Goal: Communication & Community: Answer question/provide support

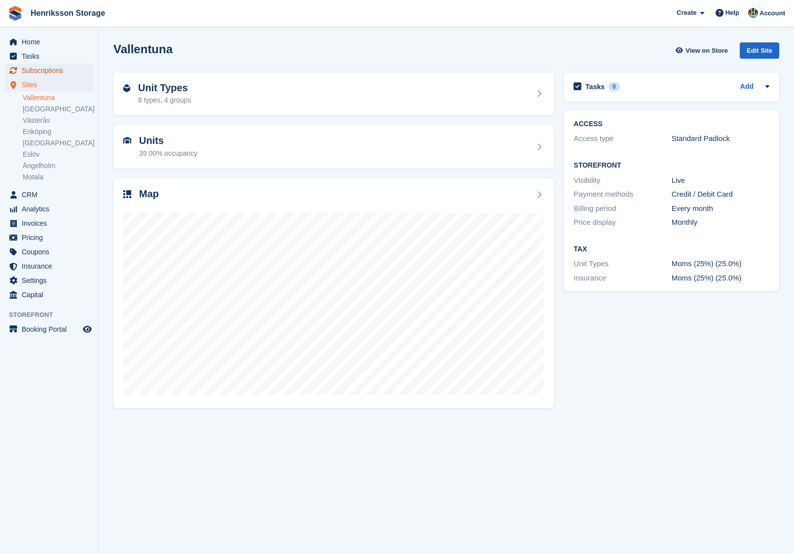
click at [52, 69] on span "Subscriptions" at bounding box center [51, 71] width 59 height 14
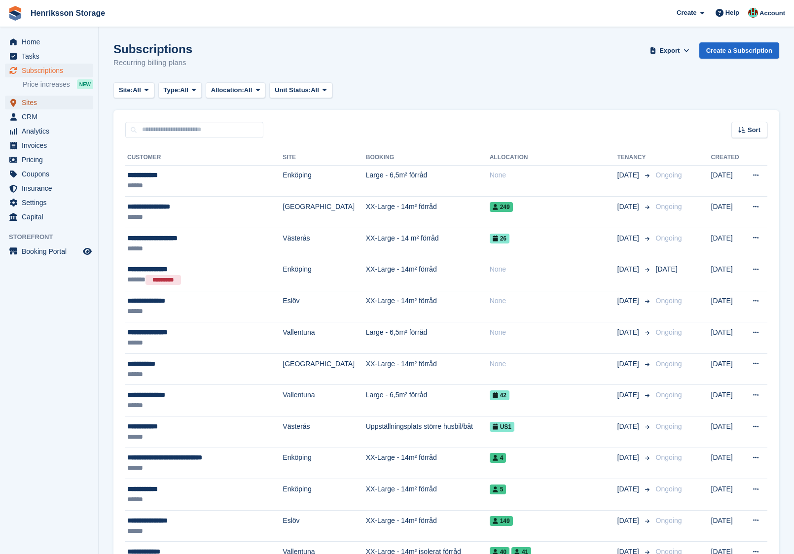
click at [45, 105] on span "Sites" at bounding box center [51, 103] width 59 height 14
click at [45, 110] on span "CRM" at bounding box center [51, 117] width 59 height 14
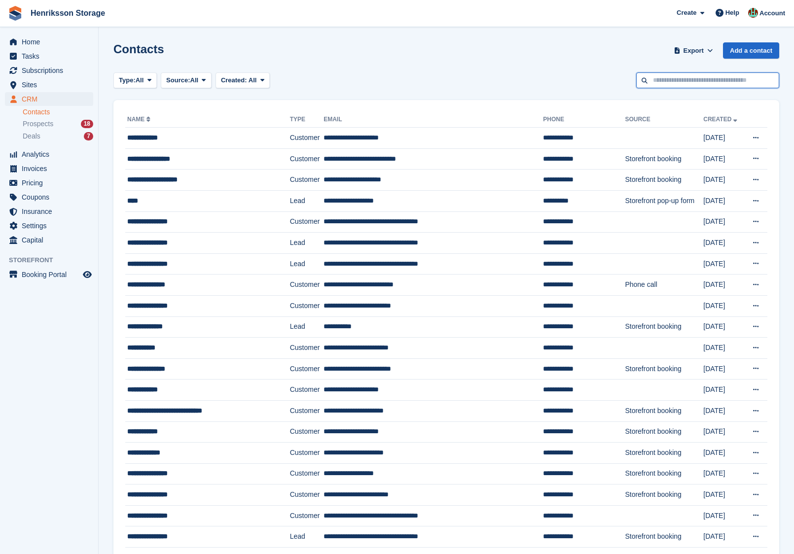
click at [680, 73] on input "text" at bounding box center [707, 80] width 143 height 16
paste input "**********"
type input "**********"
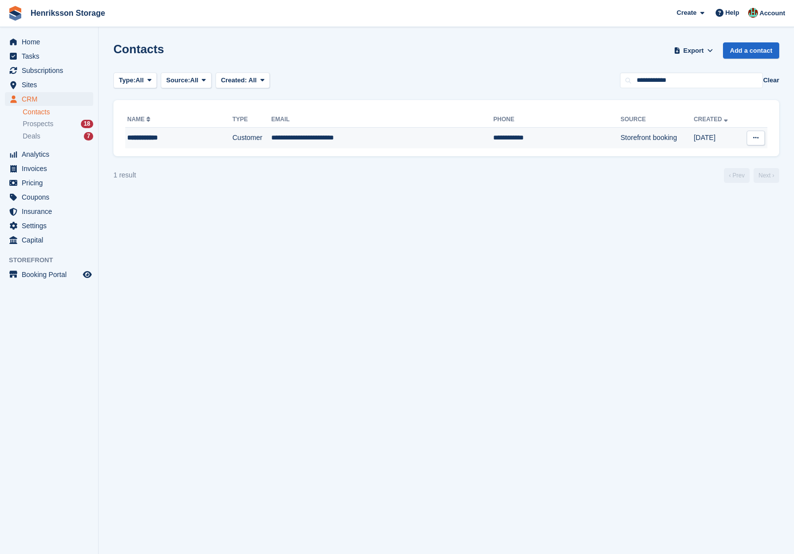
click at [370, 138] on td "**********" at bounding box center [382, 138] width 222 height 21
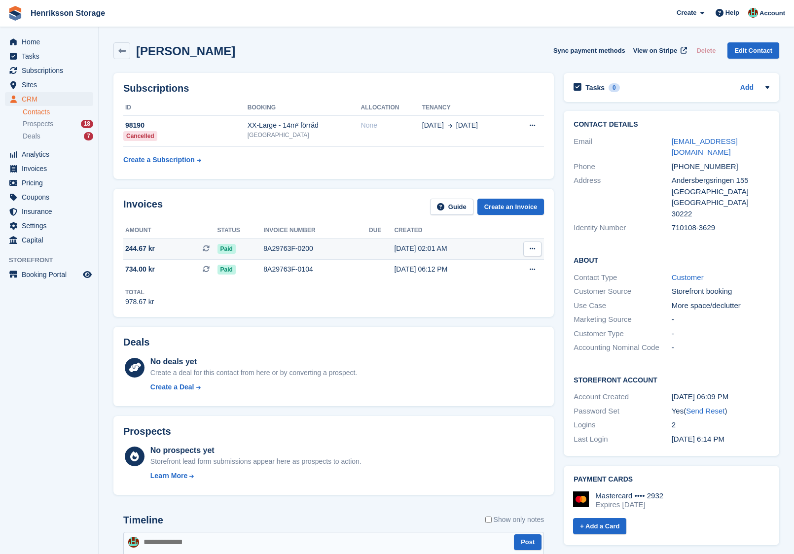
click at [335, 245] on div "8A29763F-0200" at bounding box center [315, 248] width 105 height 10
click at [350, 273] on div "8A29763F-0104" at bounding box center [315, 269] width 105 height 10
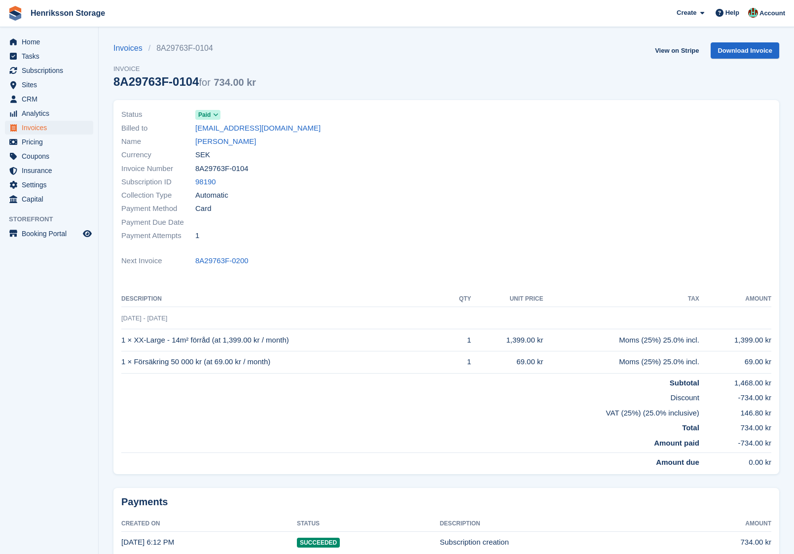
scroll to position [57, 0]
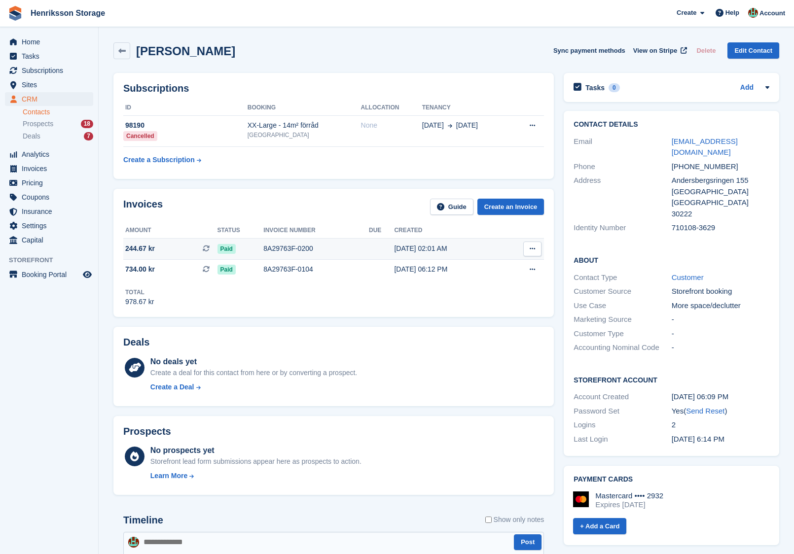
click at [333, 249] on div "8A29763F-0200" at bounding box center [315, 248] width 105 height 10
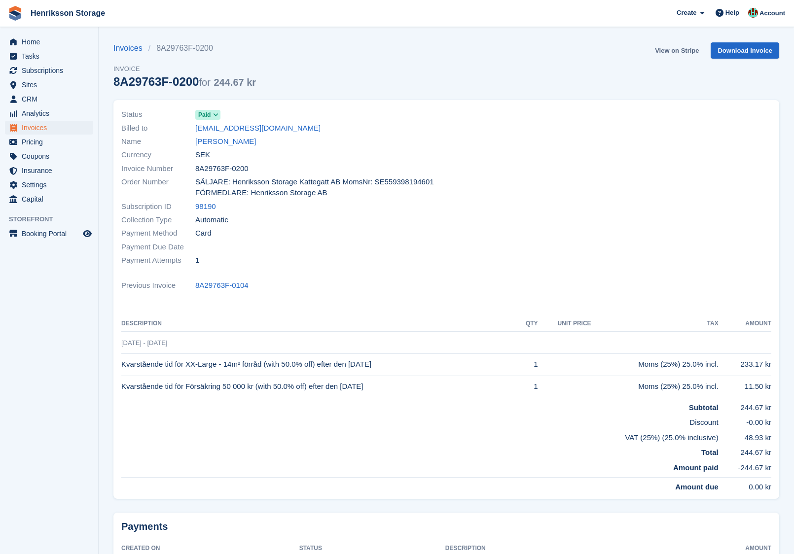
click at [671, 47] on link "View on Stripe" at bounding box center [677, 50] width 52 height 16
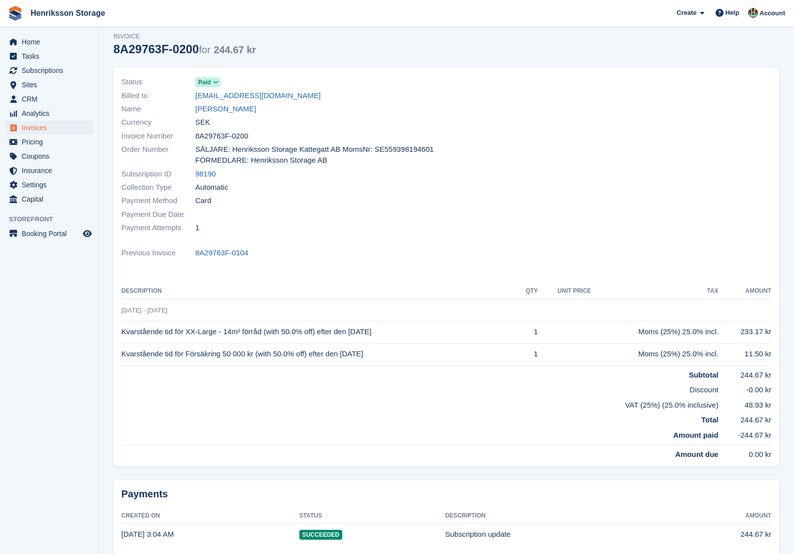
scroll to position [18, 0]
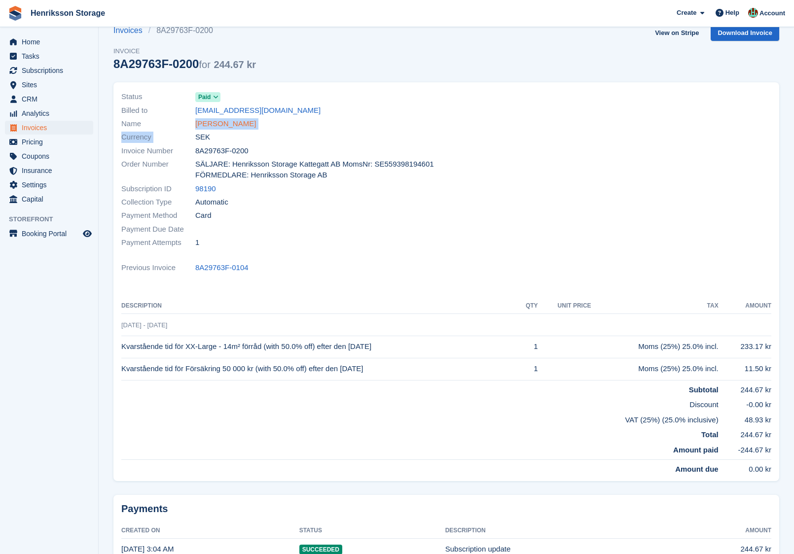
drag, startPoint x: 251, startPoint y: 131, endPoint x: 197, endPoint y: 126, distance: 54.9
click at [197, 126] on div "Status Paid Billed to khalilalbanna@hotmail.com Name Zakia Gibrel Currency SEK …" at bounding box center [280, 169] width 331 height 171
click at [260, 129] on div "Name Zakia Gibrel" at bounding box center [280, 123] width 319 height 13
drag, startPoint x: 244, startPoint y: 125, endPoint x: 195, endPoint y: 123, distance: 49.3
click at [195, 123] on div "Name Zakia Gibrel" at bounding box center [280, 123] width 319 height 13
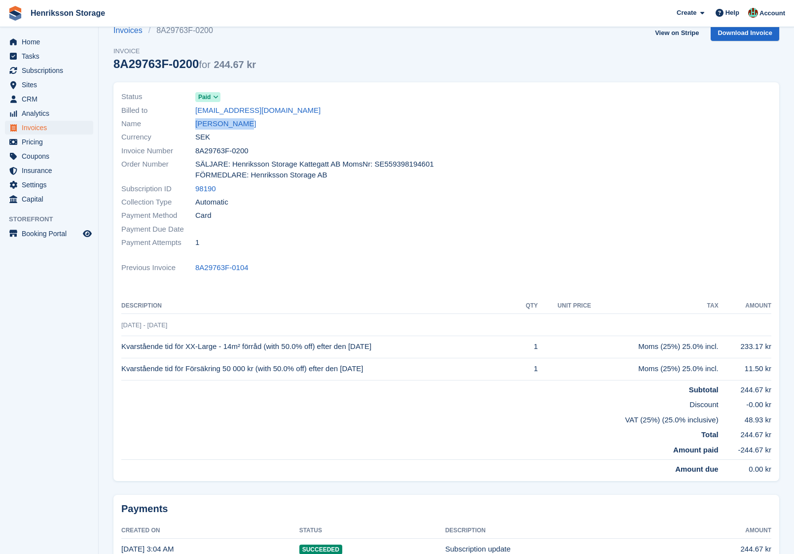
copy link "[PERSON_NAME]"
click at [721, 5] on div "Help" at bounding box center [727, 13] width 33 height 16
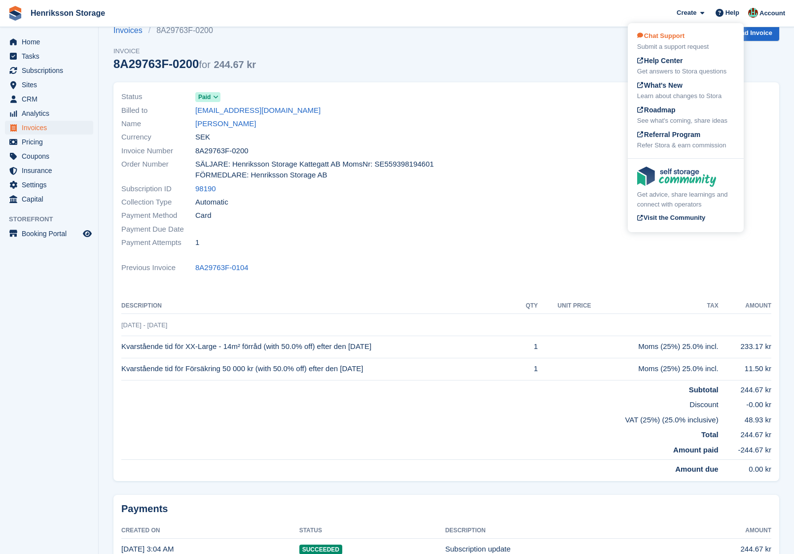
click at [684, 37] on span "Chat Support" at bounding box center [660, 35] width 47 height 7
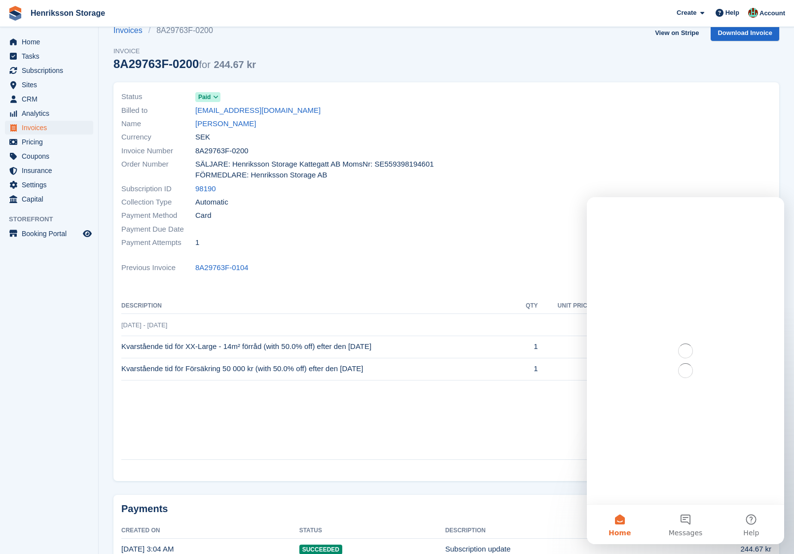
scroll to position [0, 0]
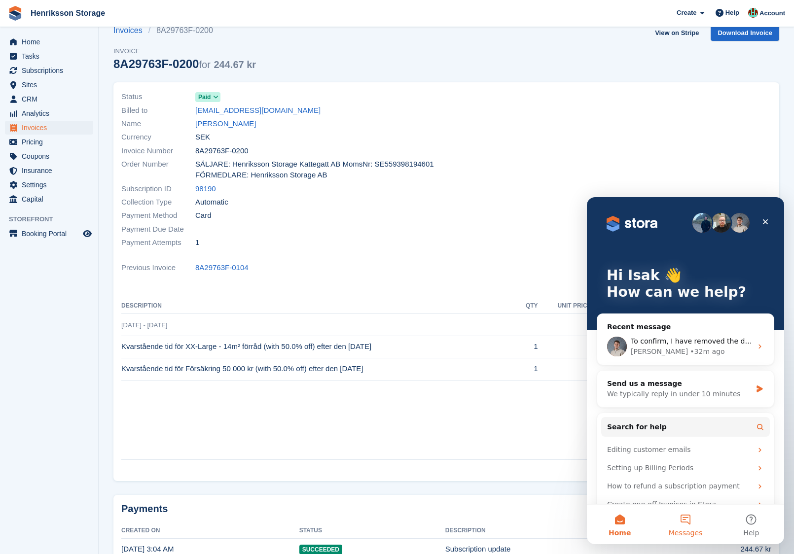
click at [684, 526] on button "Messages" at bounding box center [685, 524] width 66 height 39
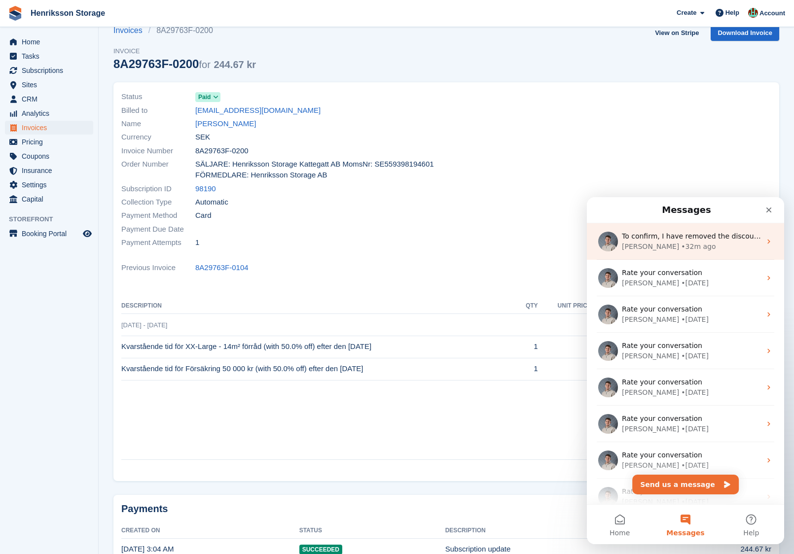
click at [691, 249] on div "Bradley • 32m ago" at bounding box center [691, 247] width 139 height 10
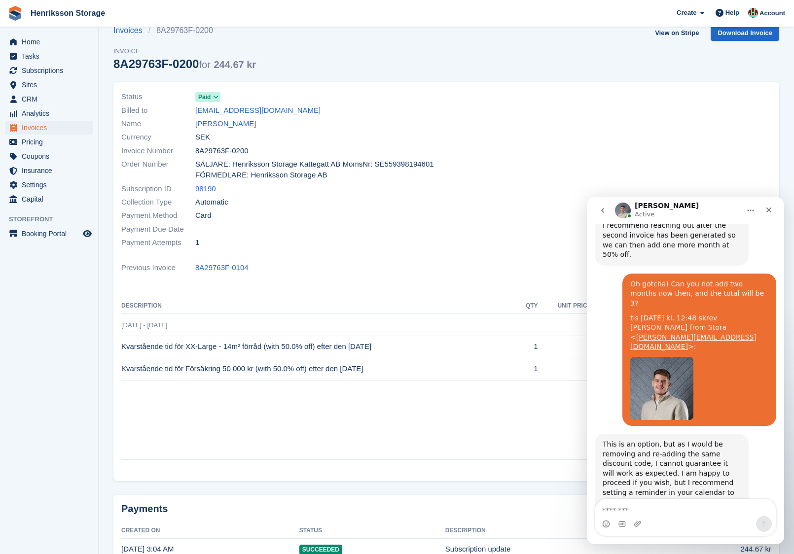
click at [659, 506] on textarea "Message…" at bounding box center [685, 507] width 180 height 17
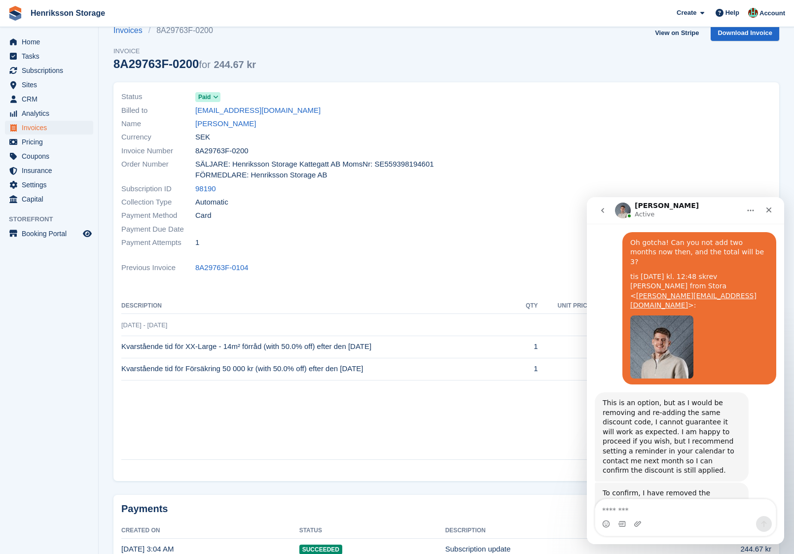
scroll to position [485, 0]
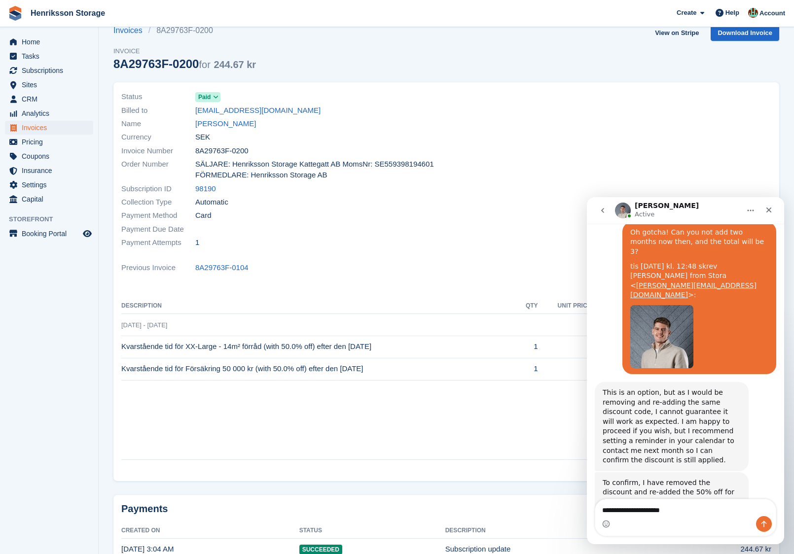
type textarea "**********"
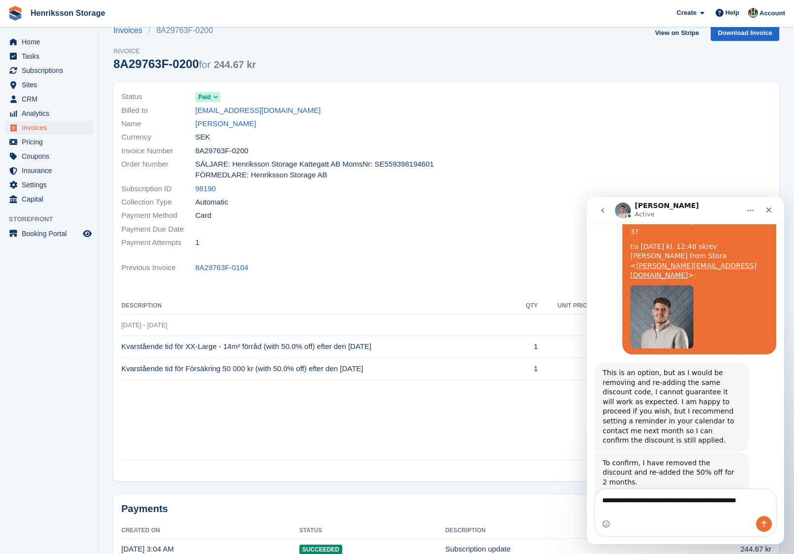
scroll to position [525, 0]
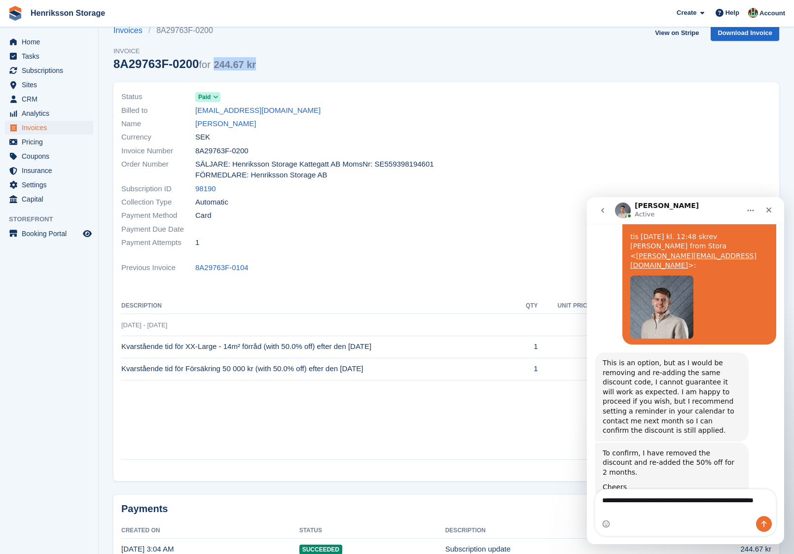
drag, startPoint x: 281, startPoint y: 66, endPoint x: 225, endPoint y: 64, distance: 56.2
click at [225, 64] on div "Invoices 8A29763F-0200 Invoice 8A29763F-0200 for 244.67 kr View on Stripe Downl…" at bounding box center [445, 54] width 665 height 58
copy span "244.67 kr"
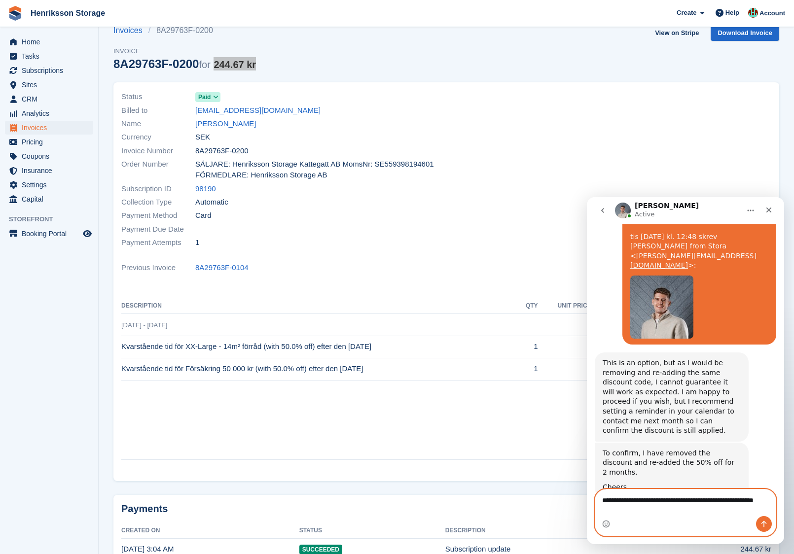
click at [647, 512] on textarea "**********" at bounding box center [685, 502] width 181 height 27
paste textarea "**********"
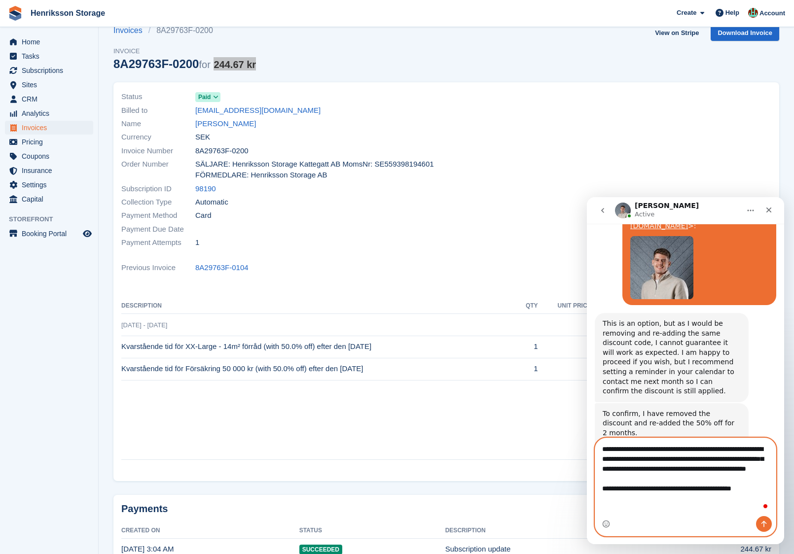
scroll to position [574, 0]
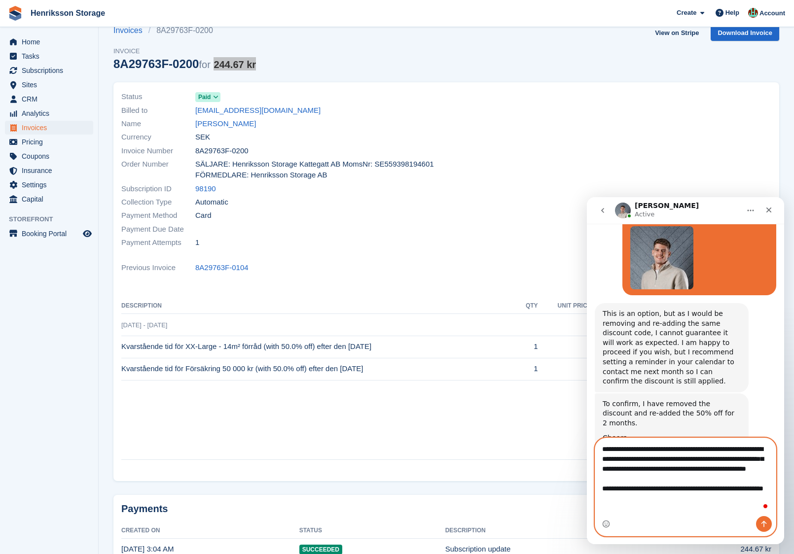
type textarea "**********"
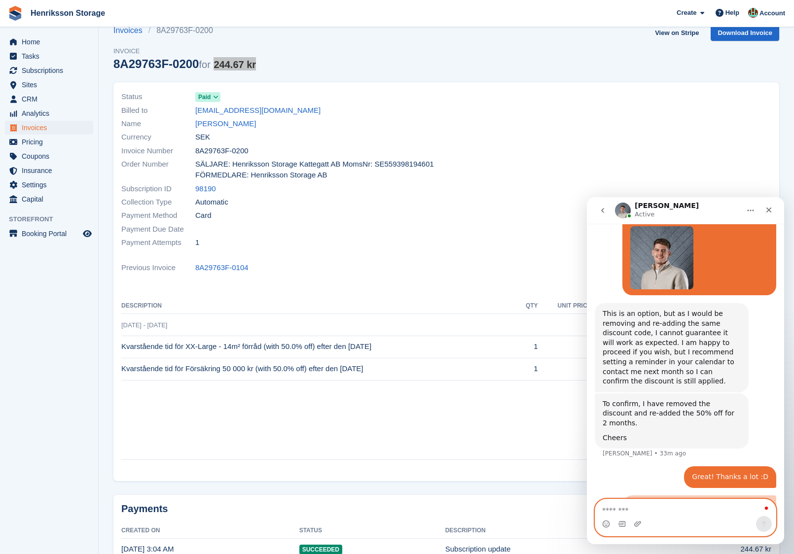
scroll to position [600, 0]
